Goal: Use online tool/utility: Utilize a website feature to perform a specific function

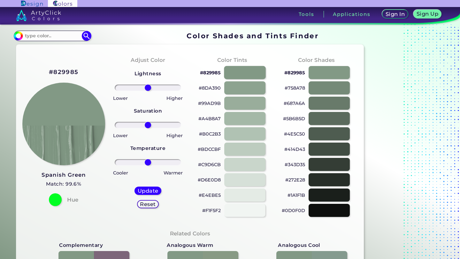
click at [231, 69] on div at bounding box center [245, 72] width 42 height 13
click at [33, 35] on input at bounding box center [52, 36] width 59 height 9
type input "spani"
click at [56, 65] on p "Spanish Green ◉" at bounding box center [44, 59] width 41 height 12
type input "#819885"
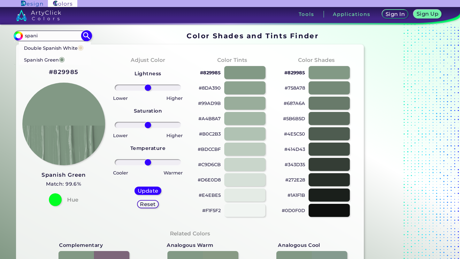
type input "#819885"
type input "6"
click at [149, 126] on input "range" at bounding box center [148, 125] width 67 height 6
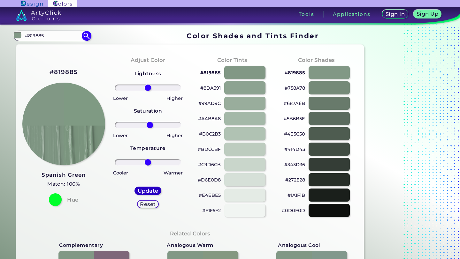
click at [141, 189] on h5 "Update" at bounding box center [147, 190] width 21 height 5
type input "#7f9a83"
type input "0"
